Goal: Check status: Check status

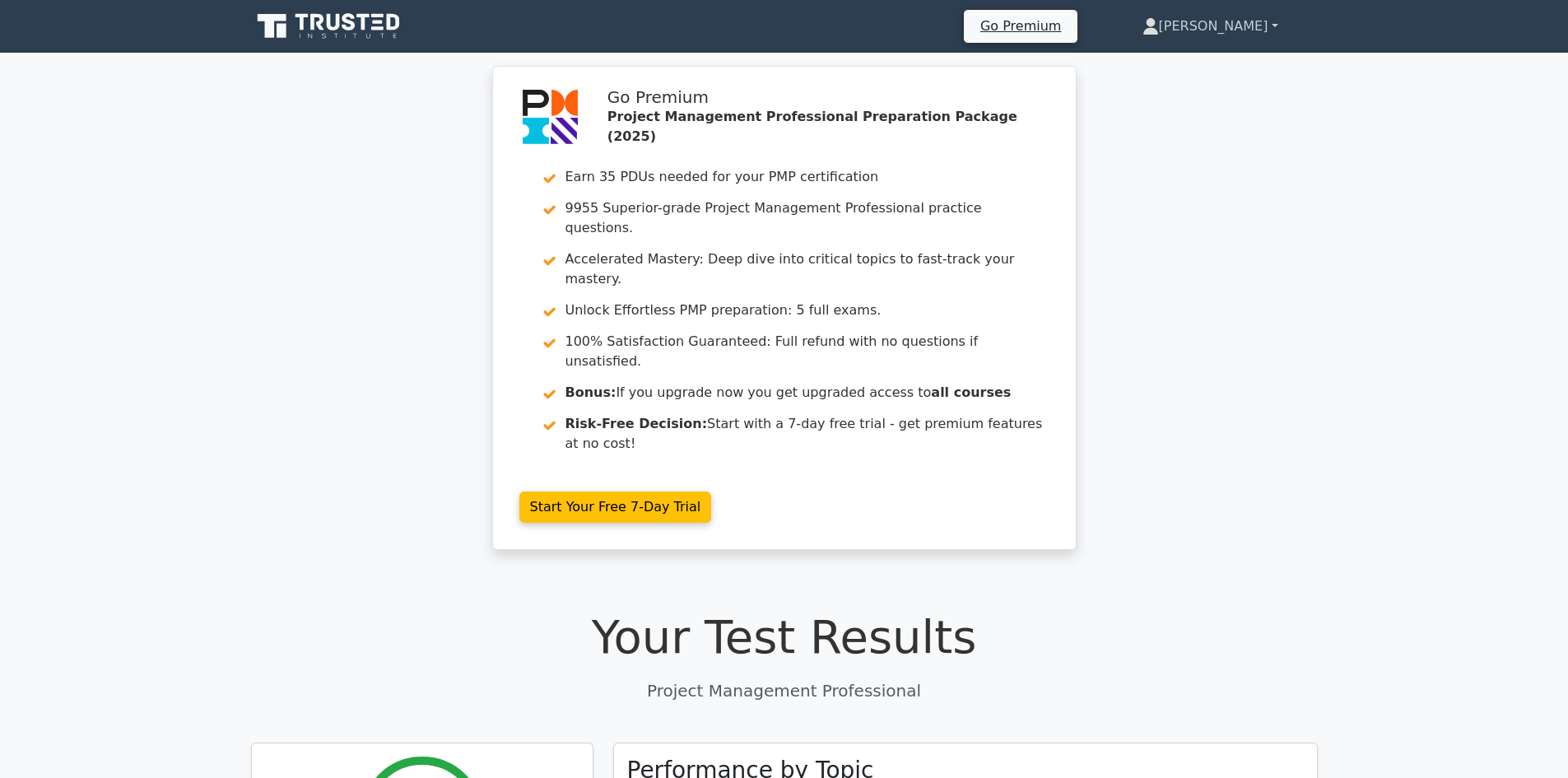
click at [1276, 29] on link "[PERSON_NAME]" at bounding box center [1210, 26] width 215 height 33
click at [1202, 70] on link "Profile" at bounding box center [1168, 64] width 130 height 27
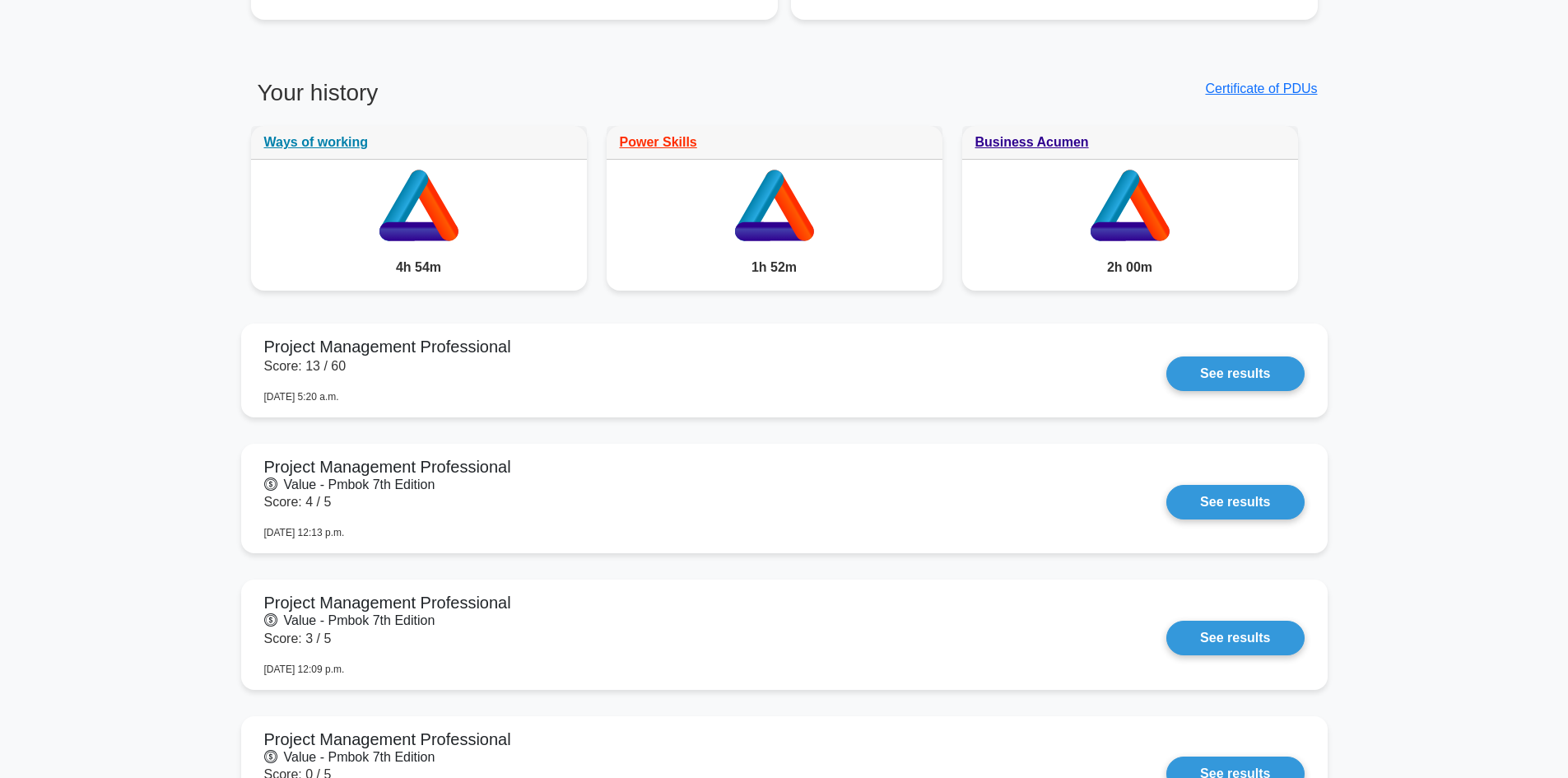
scroll to position [1482, 0]
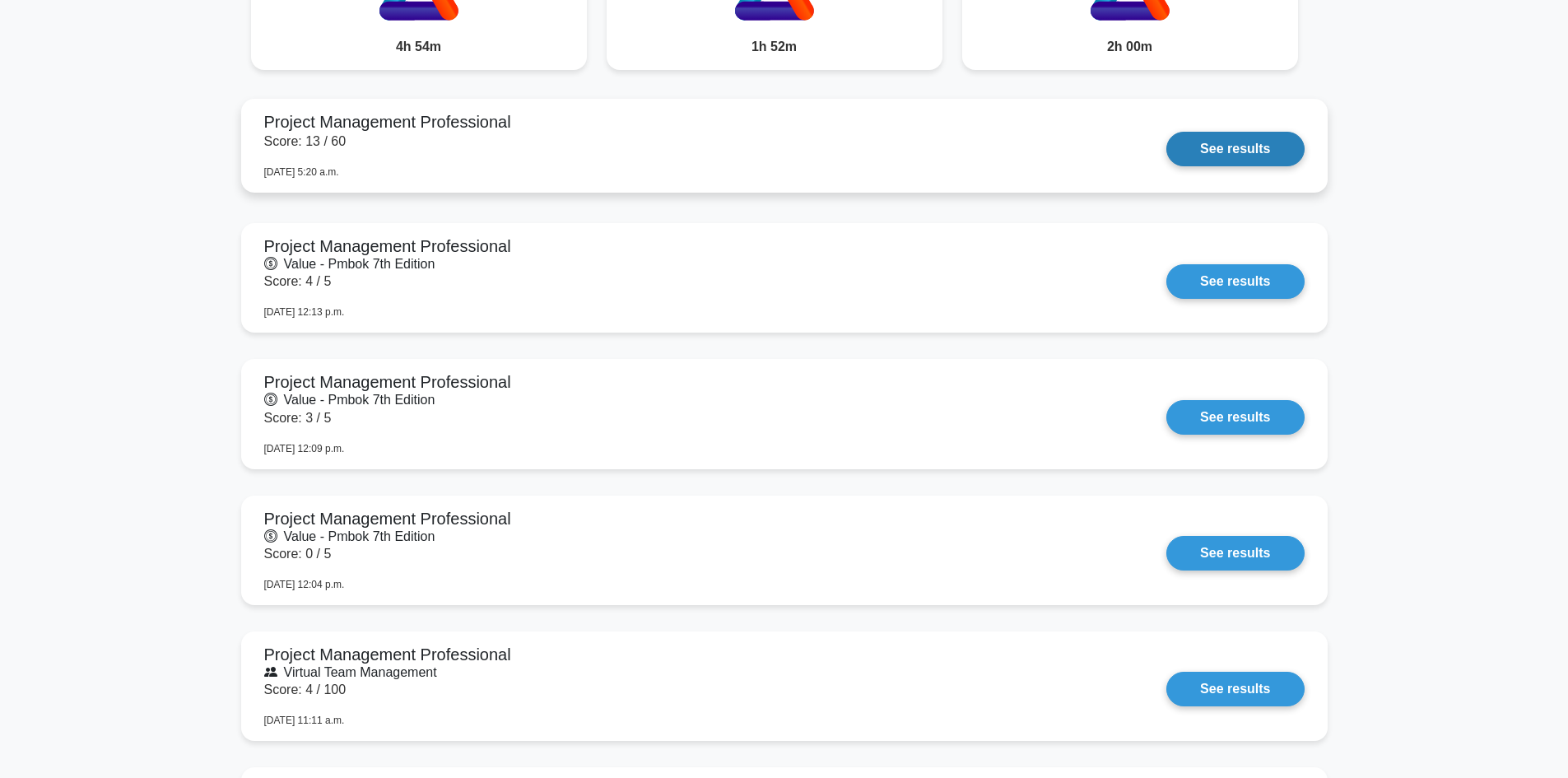
click at [1251, 149] on link "See results" at bounding box center [1234, 148] width 138 height 35
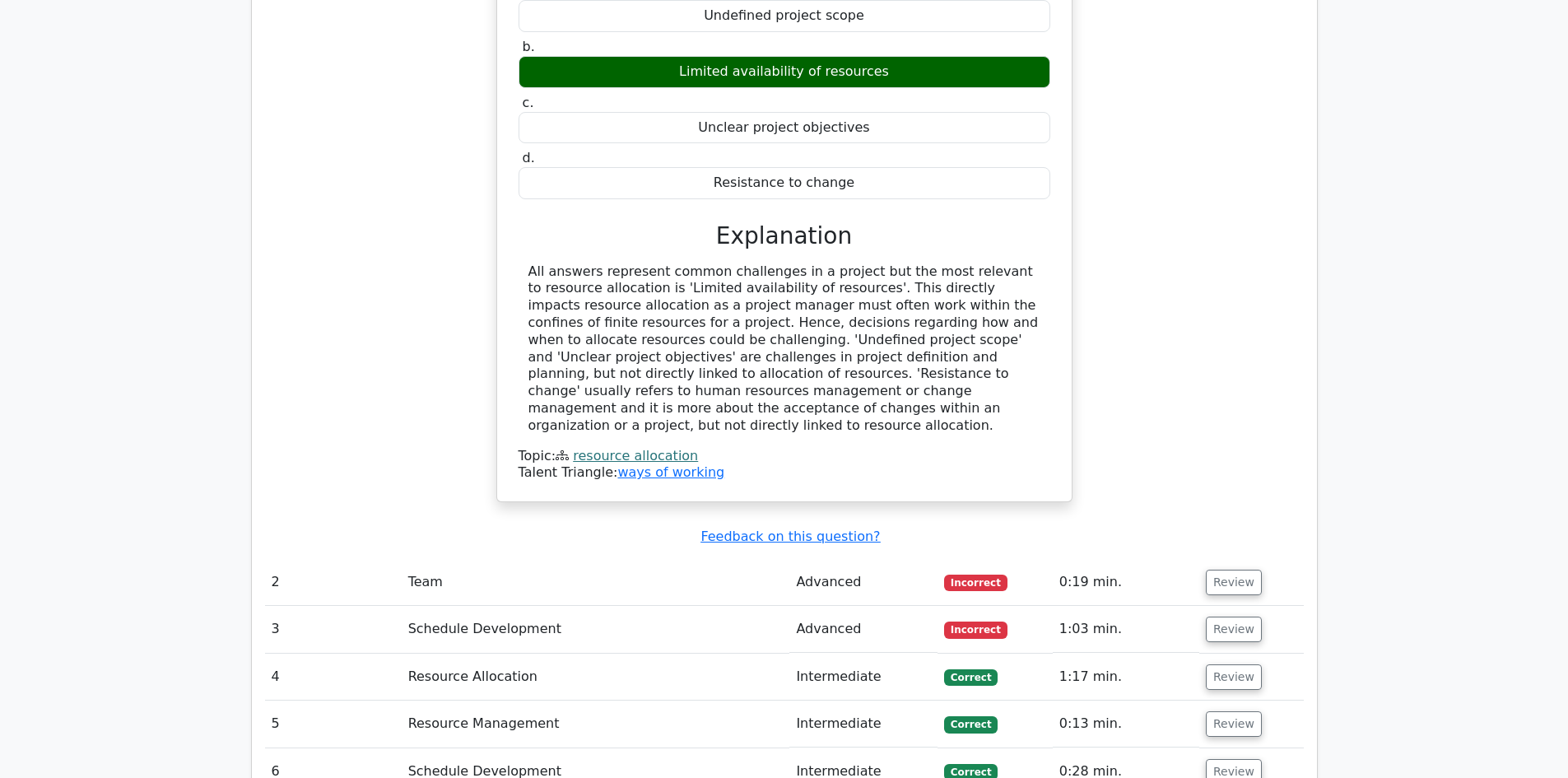
scroll to position [2057, 0]
